Goal: Find specific page/section: Find specific page/section

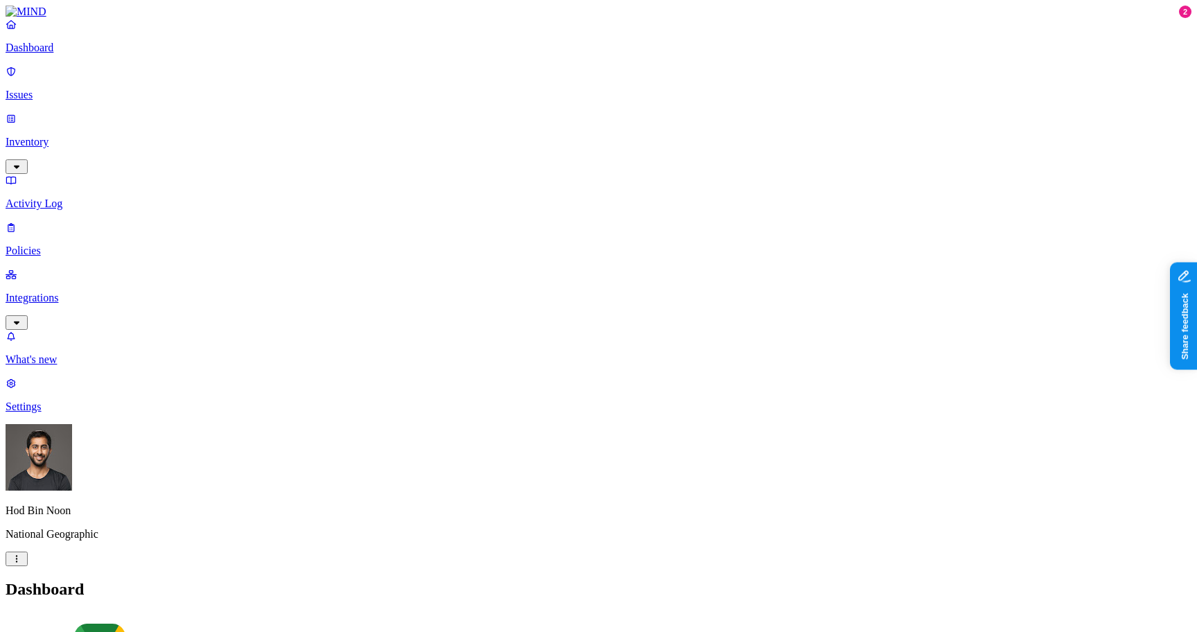
click at [52, 136] on p "Inventory" at bounding box center [599, 142] width 1186 height 12
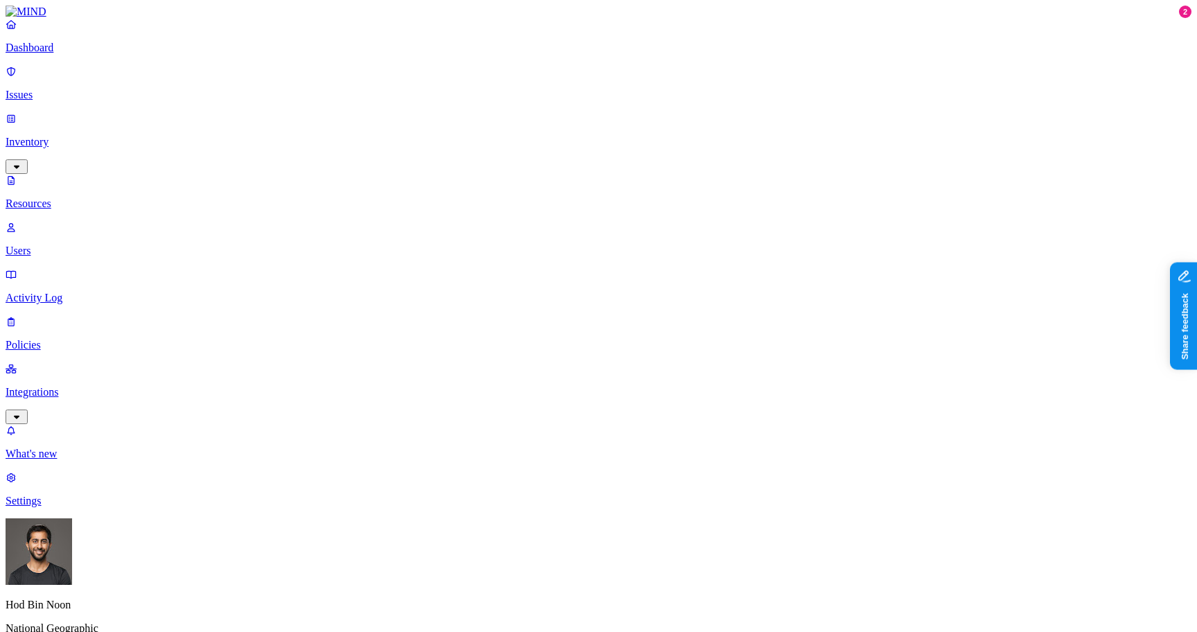
click at [51, 89] on p "Issues" at bounding box center [599, 95] width 1186 height 12
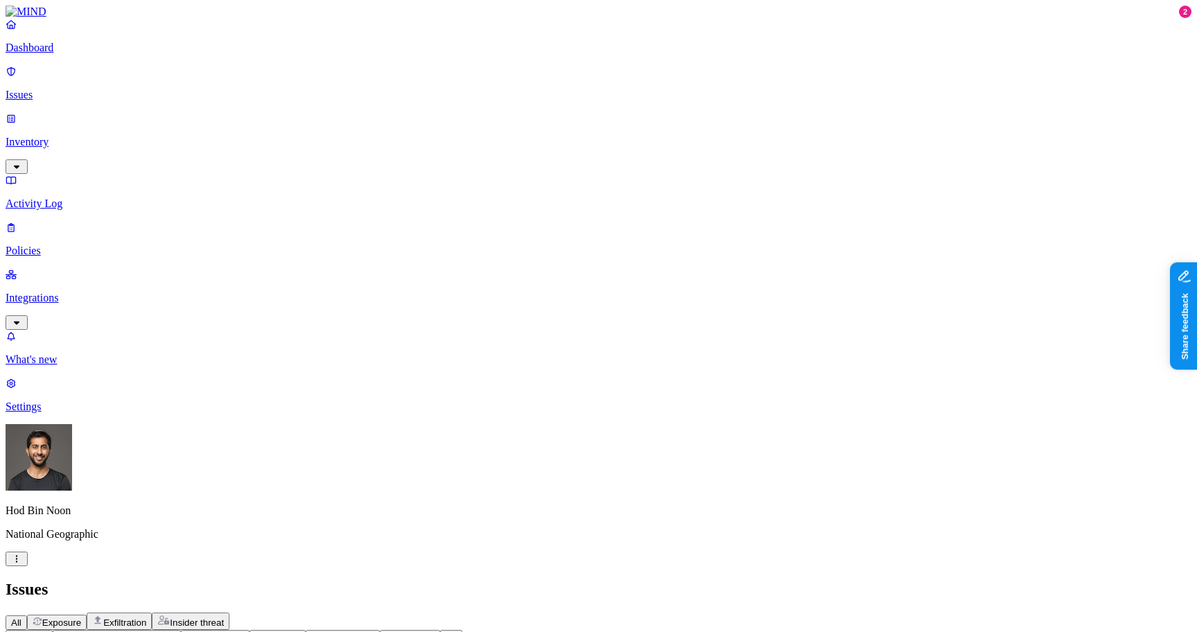
click at [50, 136] on p "Inventory" at bounding box center [599, 142] width 1186 height 12
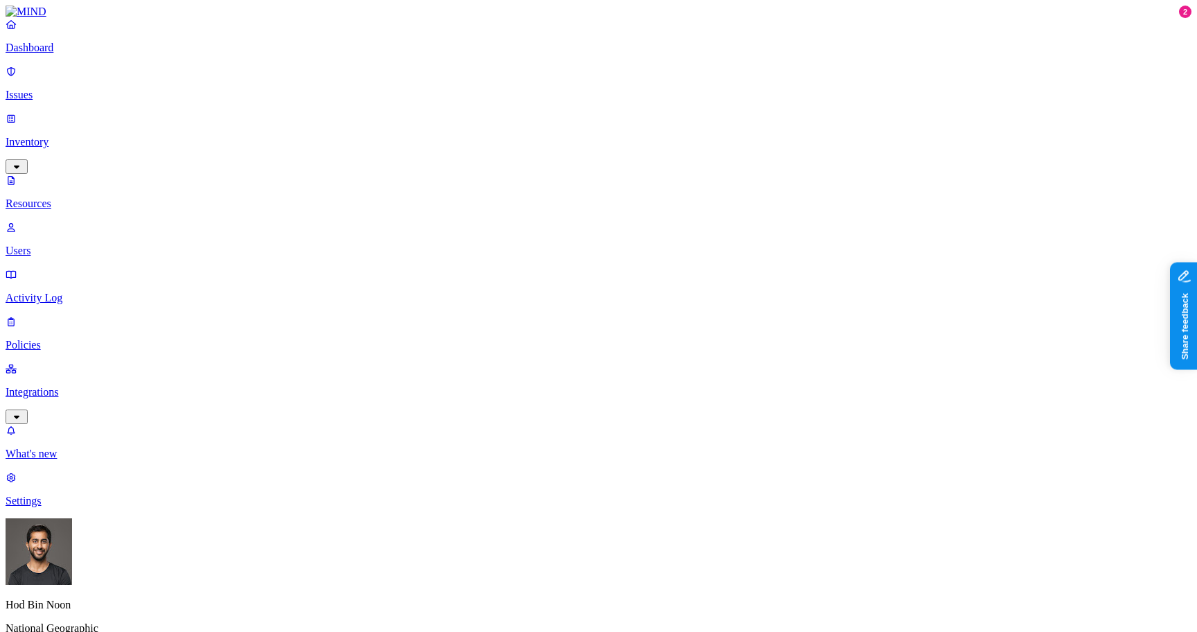
click at [101, 344] on nav "Dashboard Issues Inventory Resources Users Activity Log Policies Integrations W…" at bounding box center [599, 262] width 1186 height 489
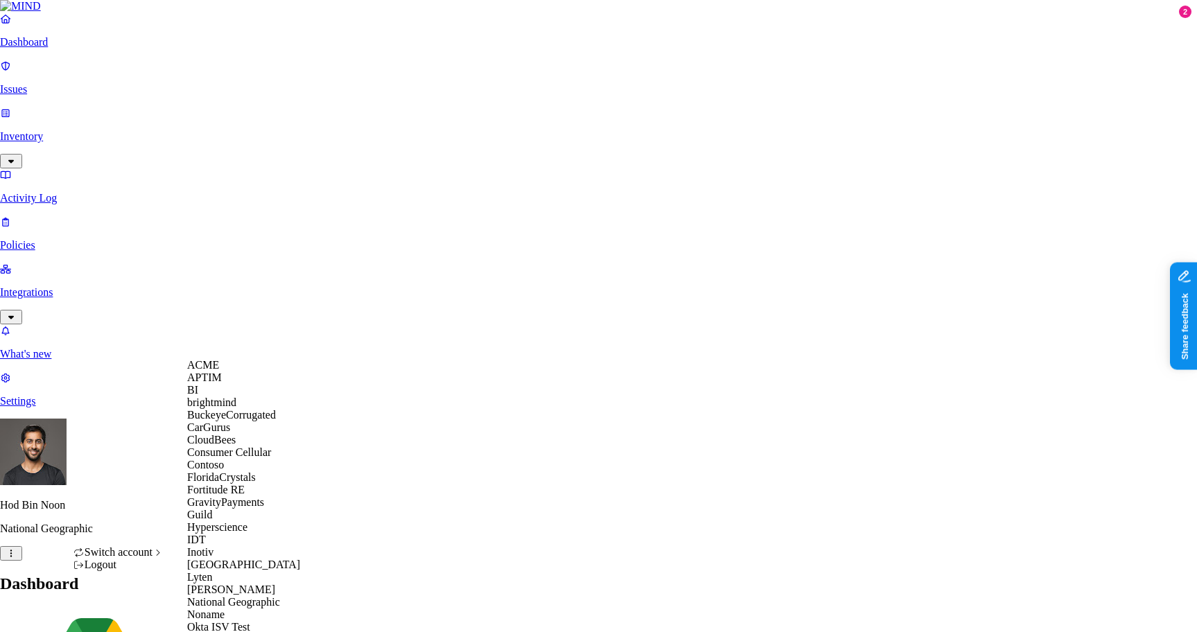
click at [233, 371] on div "ACME" at bounding box center [254, 365] width 134 height 12
